Goal: Navigation & Orientation: Find specific page/section

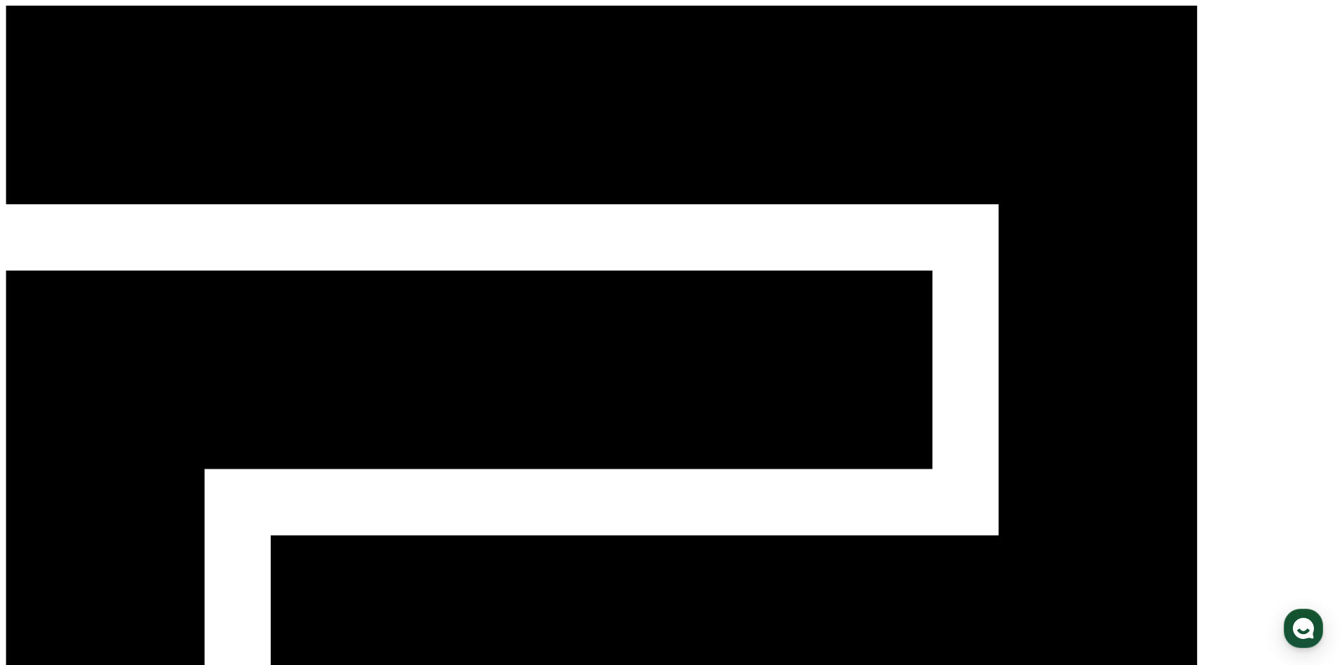
select select "**********"
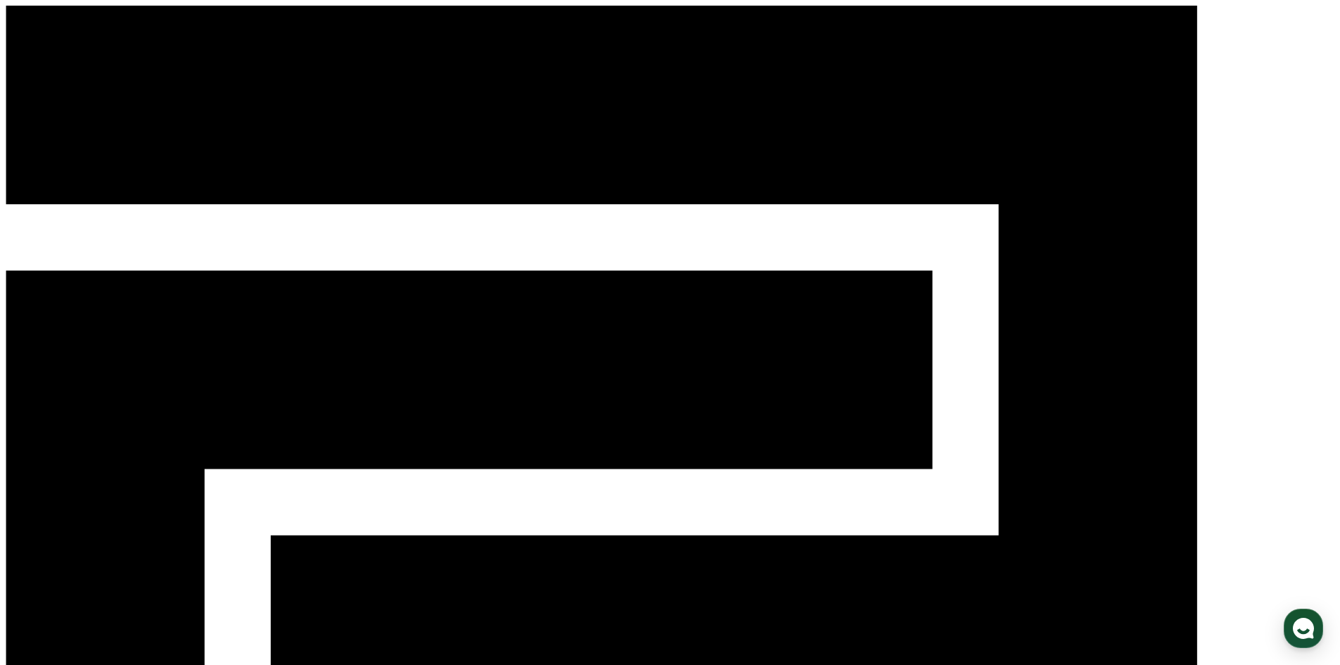
select select "**********"
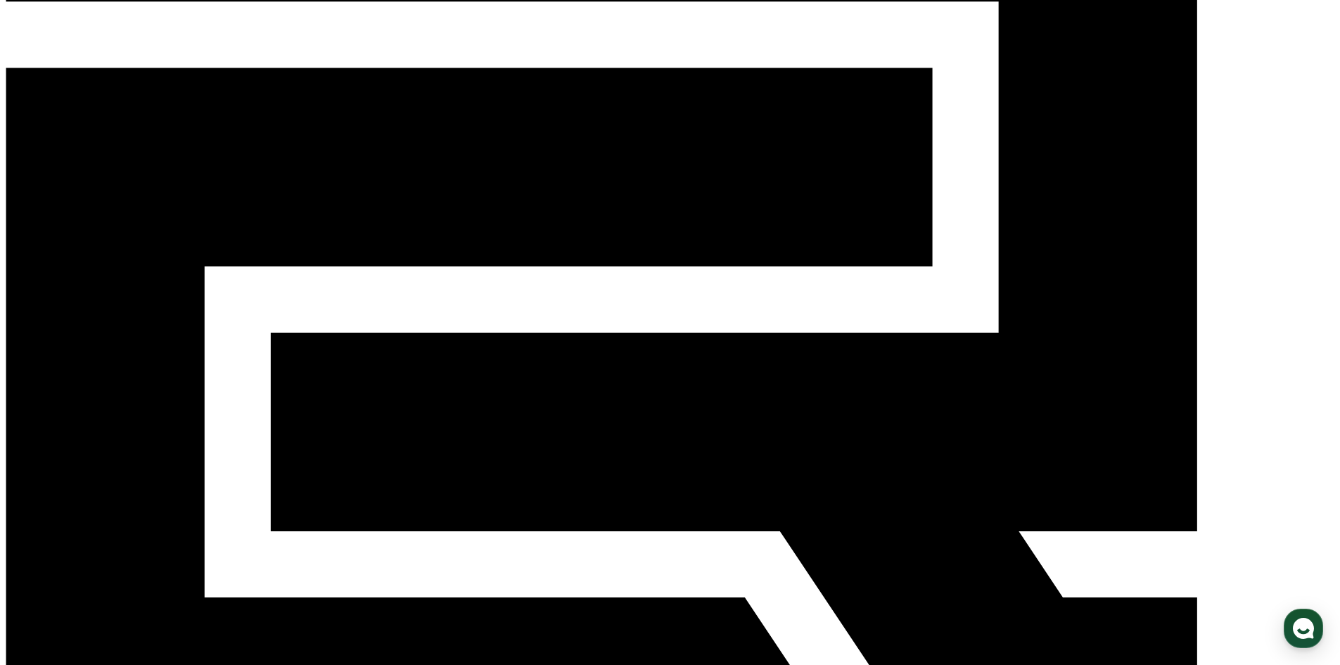
scroll to position [141, 0]
